Goal: Information Seeking & Learning: Learn about a topic

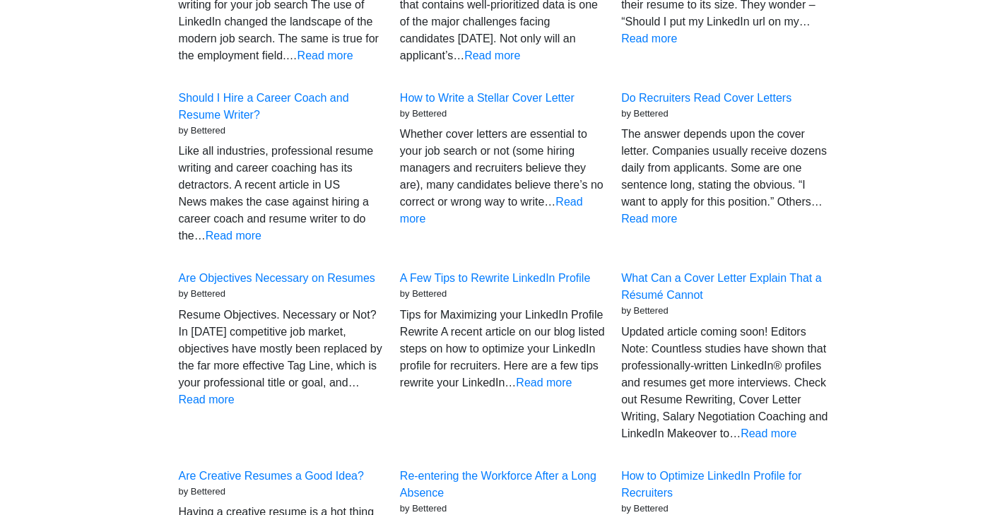
scroll to position [307, 0]
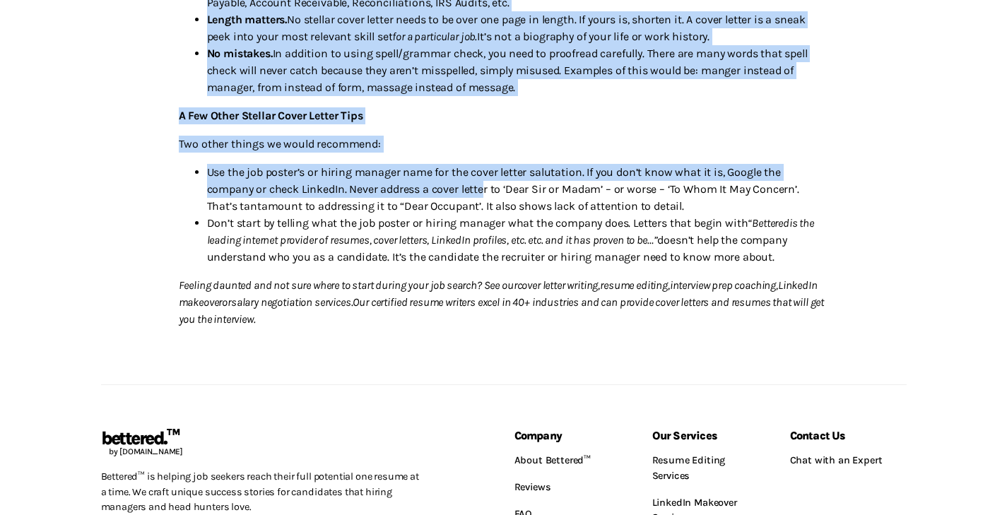
scroll to position [635, 0]
drag, startPoint x: 180, startPoint y: 117, endPoint x: 452, endPoint y: 321, distance: 339.7
click at [452, 321] on div "Whether cover letters are essential to your job search or not (some hiring mana…" at bounding box center [503, 4] width 671 height 667
copy div "Whether cover letters are essential to your job search or not (some hiring mana…"
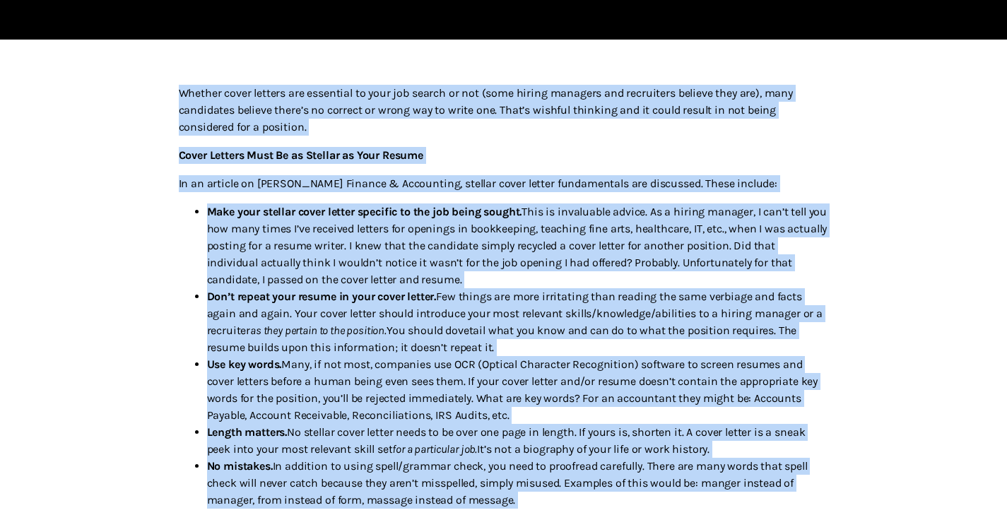
scroll to position [220, 0]
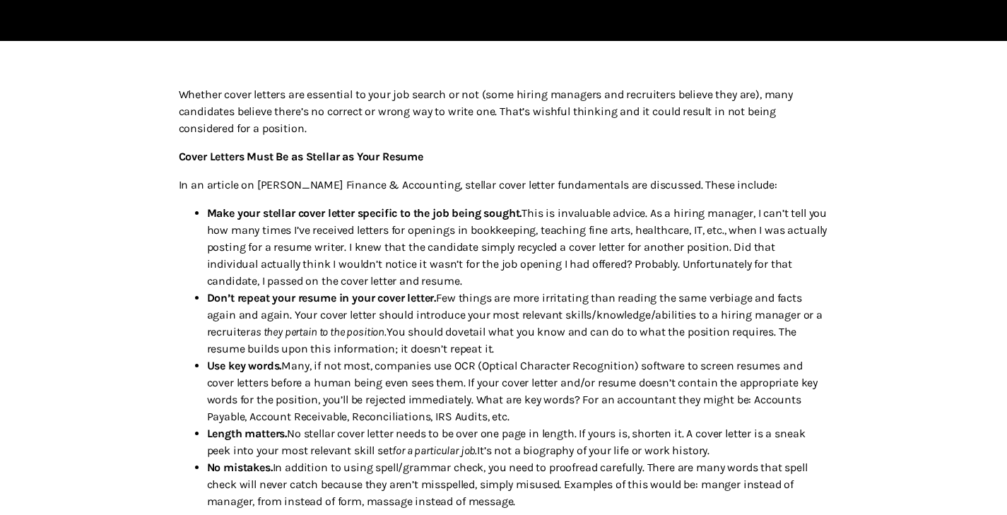
click at [842, 139] on div at bounding box center [873, 419] width 67 height 667
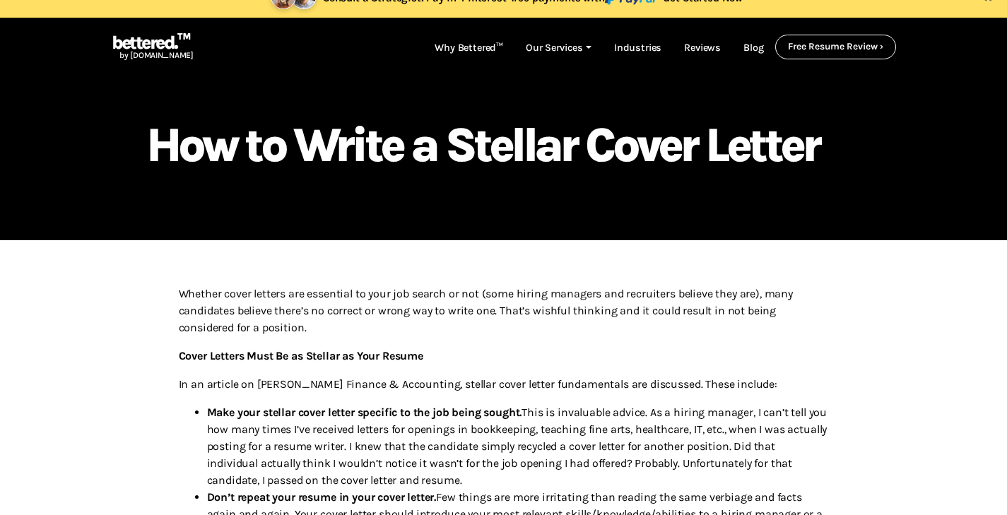
scroll to position [0, 0]
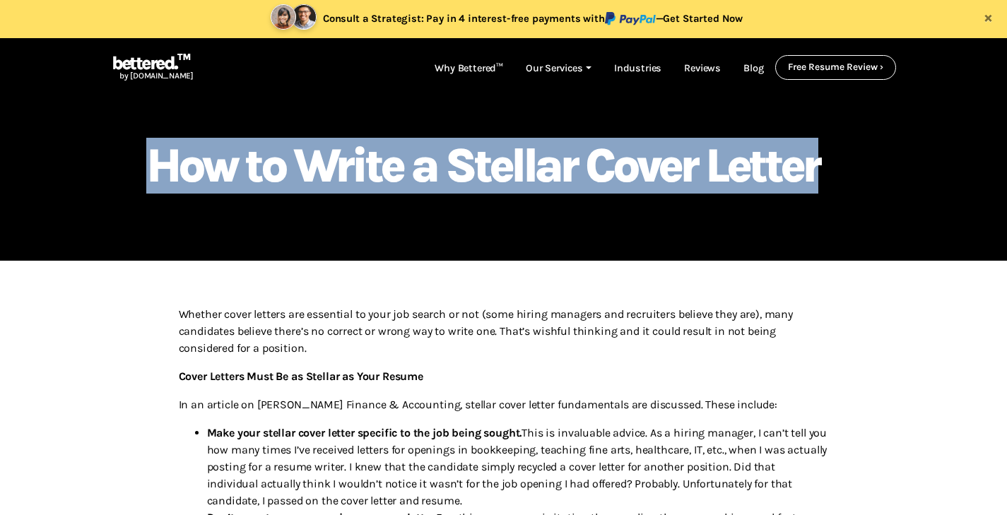
drag, startPoint x: 154, startPoint y: 165, endPoint x: 827, endPoint y: 182, distance: 673.1
click at [827, 182] on h1 "How to Write a Stellar Cover Letter" at bounding box center [503, 165] width 715 height 43
copy h1 "How to Write a Stellar Cover Letter"
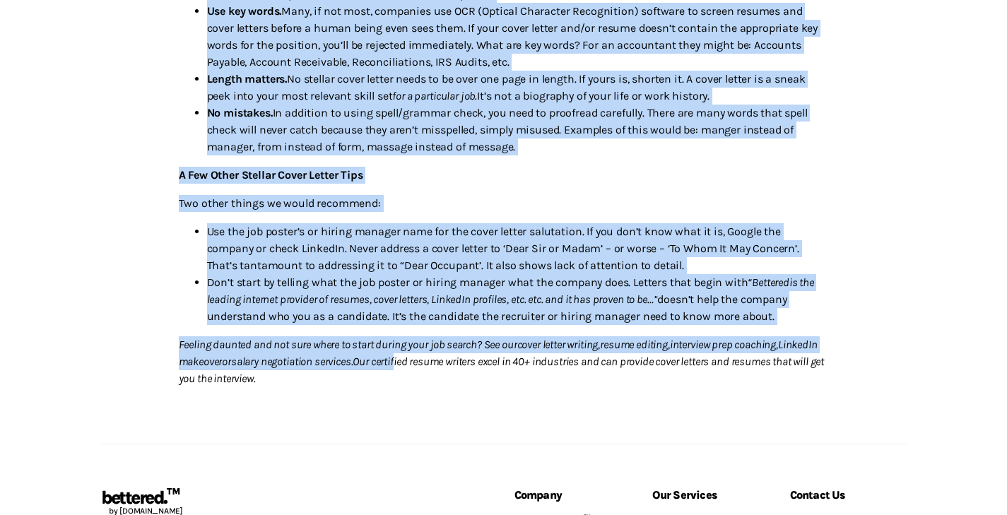
scroll to position [578, 0]
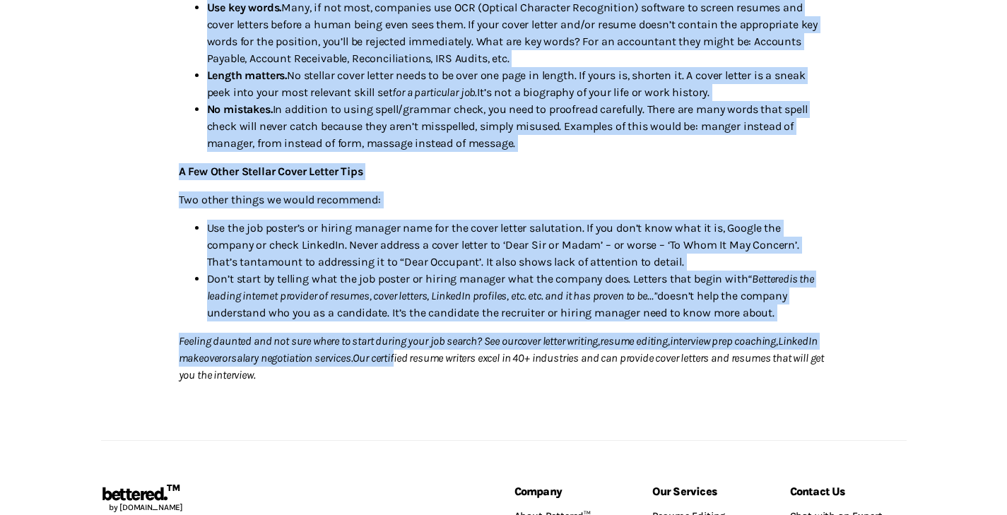
drag, startPoint x: 179, startPoint y: 313, endPoint x: 438, endPoint y: 382, distance: 267.8
click at [438, 382] on div "Whether cover letters are essential to your job search or not (some hiring mana…" at bounding box center [503, 61] width 671 height 667
copy div "Whether cover letters are essential to your job search or not (some hiring mana…"
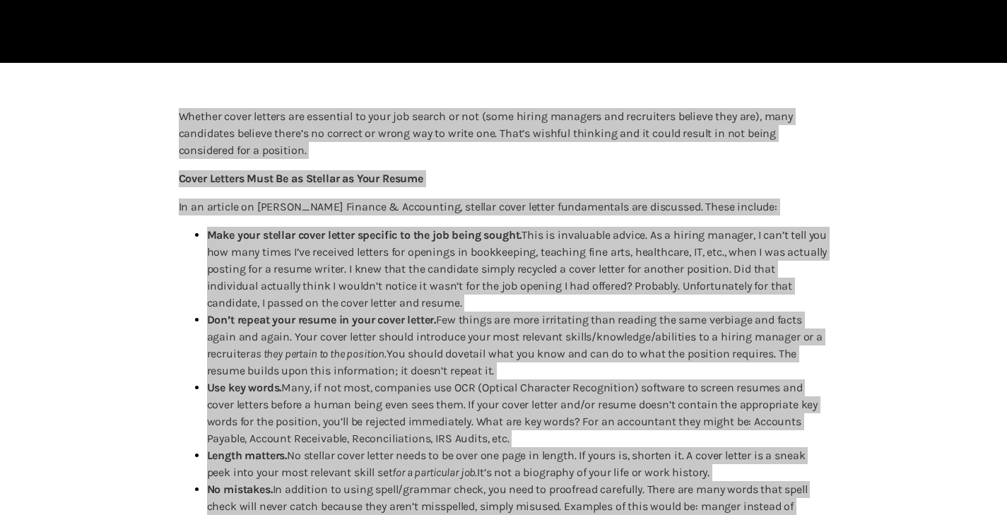
scroll to position [222, 0]
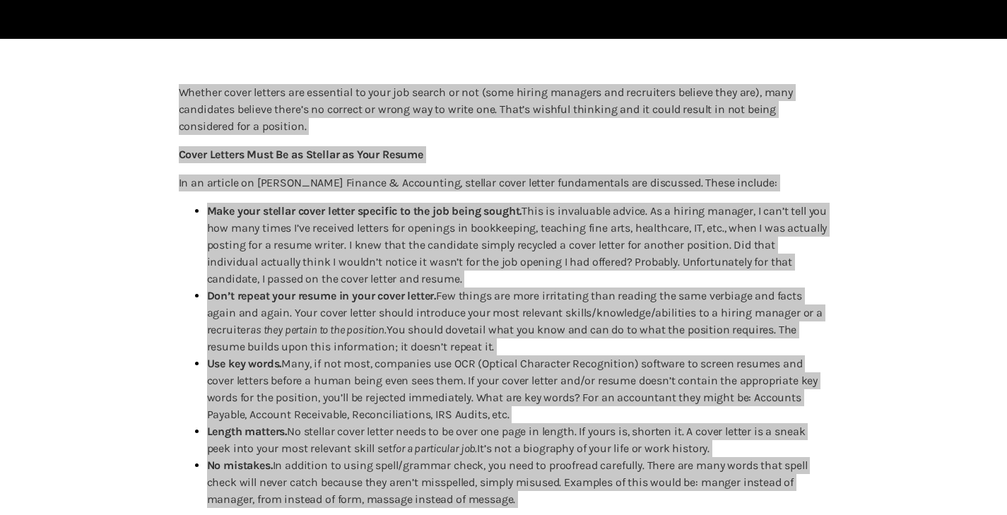
copy div "Whether cover letters are essential to your job search or not (some hiring mana…"
